Goal: Information Seeking & Learning: Learn about a topic

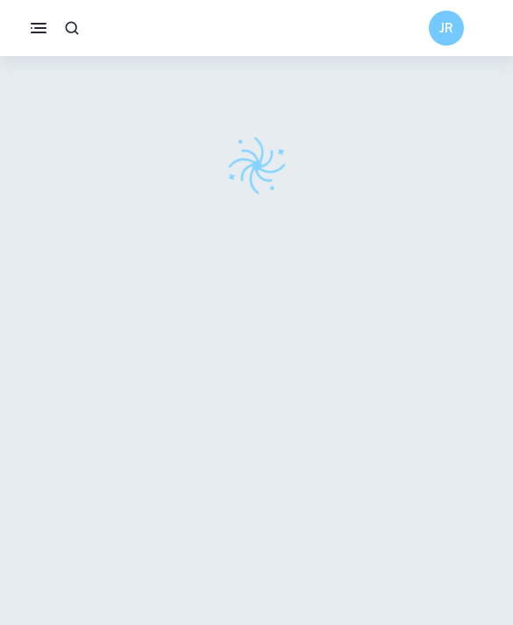
scroll to position [0, 96]
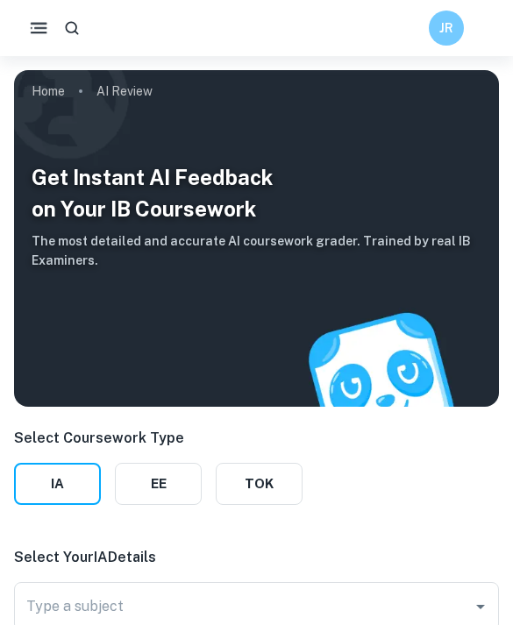
click at [46, 26] on icon "button" at bounding box center [39, 29] width 22 height 22
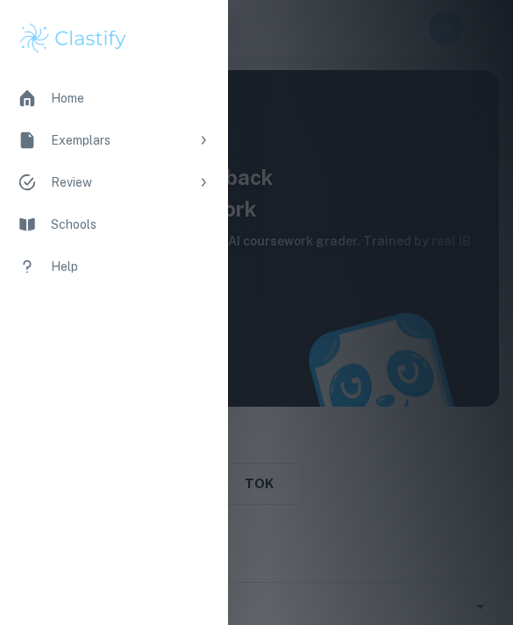
click at [76, 137] on div "Exemplars" at bounding box center [120, 140] width 138 height 19
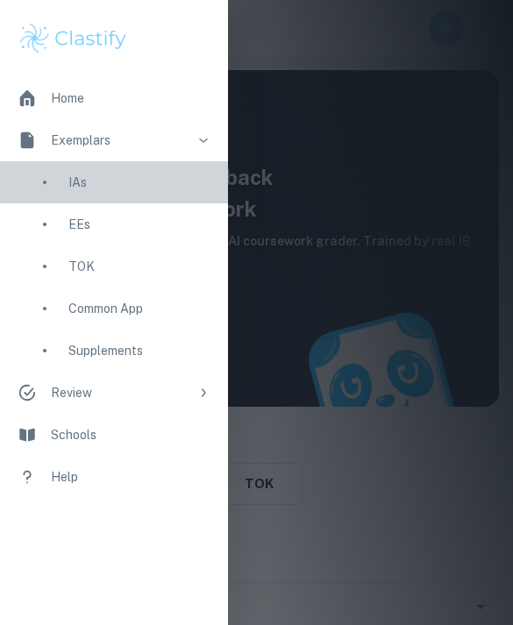
click at [87, 196] on div "IAs" at bounding box center [114, 182] width 228 height 42
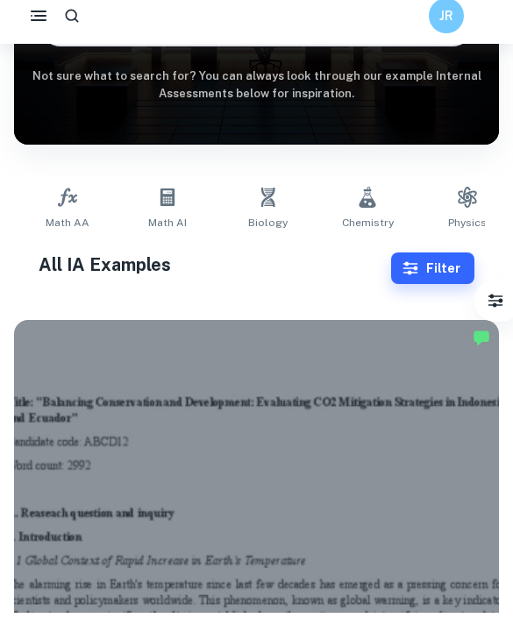
scroll to position [234, 0]
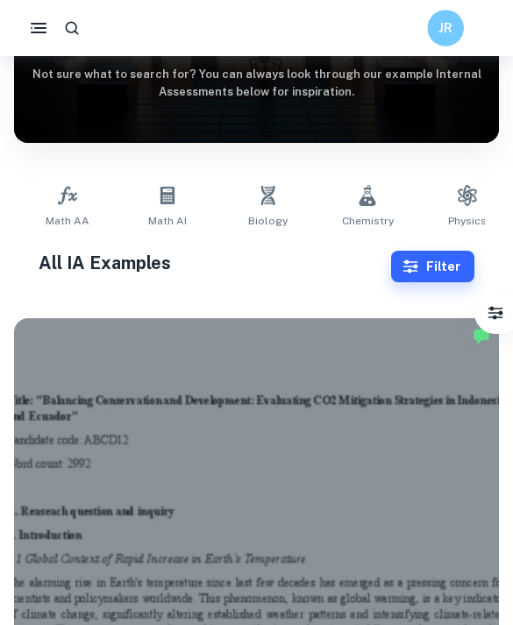
click at [443, 32] on h6 "JR" at bounding box center [445, 28] width 21 height 20
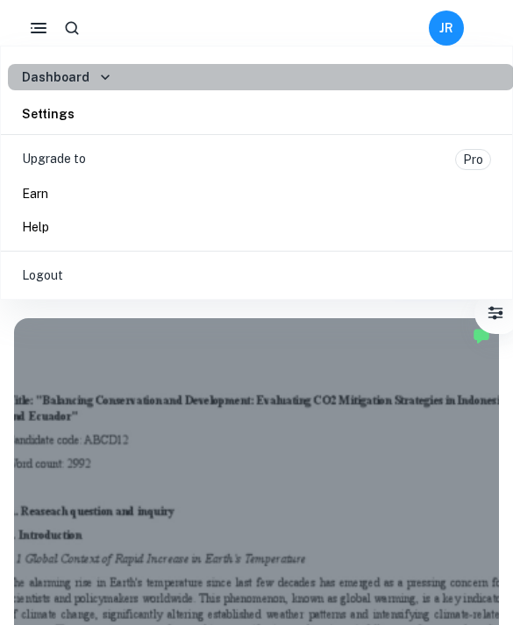
click at [80, 86] on h6 "Dashboard" at bounding box center [55, 76] width 67 height 19
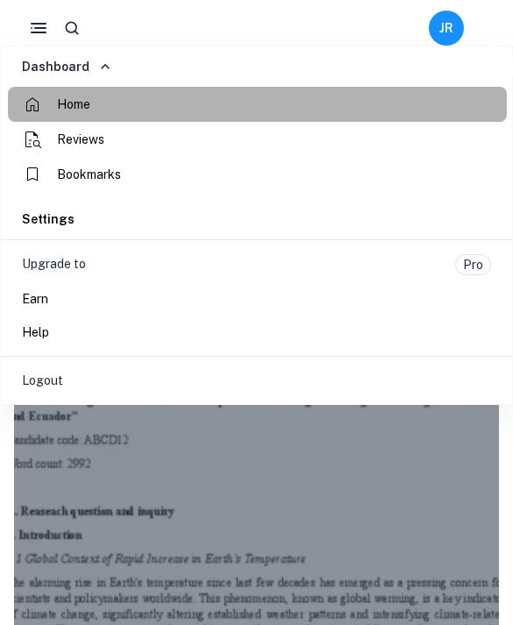
click at [64, 110] on span "Home" at bounding box center [73, 105] width 33 height 18
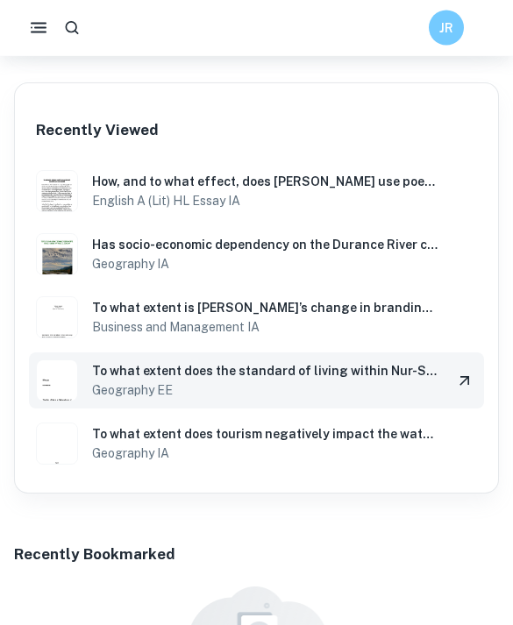
scroll to position [775, 0]
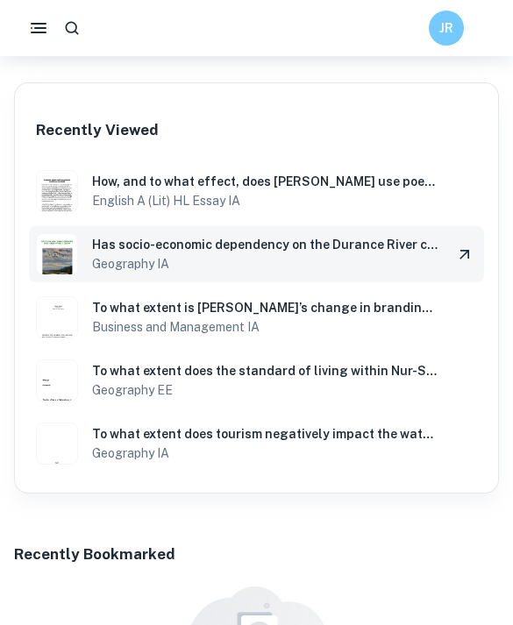
click at [167, 268] on h6 "Geography [GEOGRAPHIC_DATA]" at bounding box center [265, 263] width 346 height 19
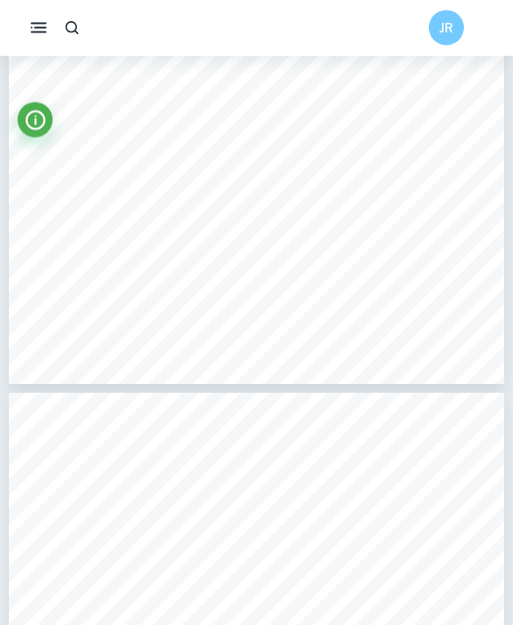
scroll to position [15709, 0]
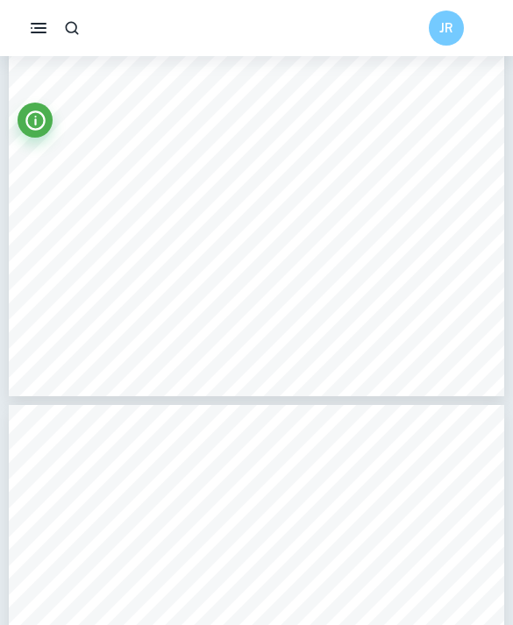
click at [127, 6] on div "JR" at bounding box center [256, 28] width 513 height 56
click at [118, 2] on div "JR" at bounding box center [256, 28] width 513 height 56
